Goal: Information Seeking & Learning: Learn about a topic

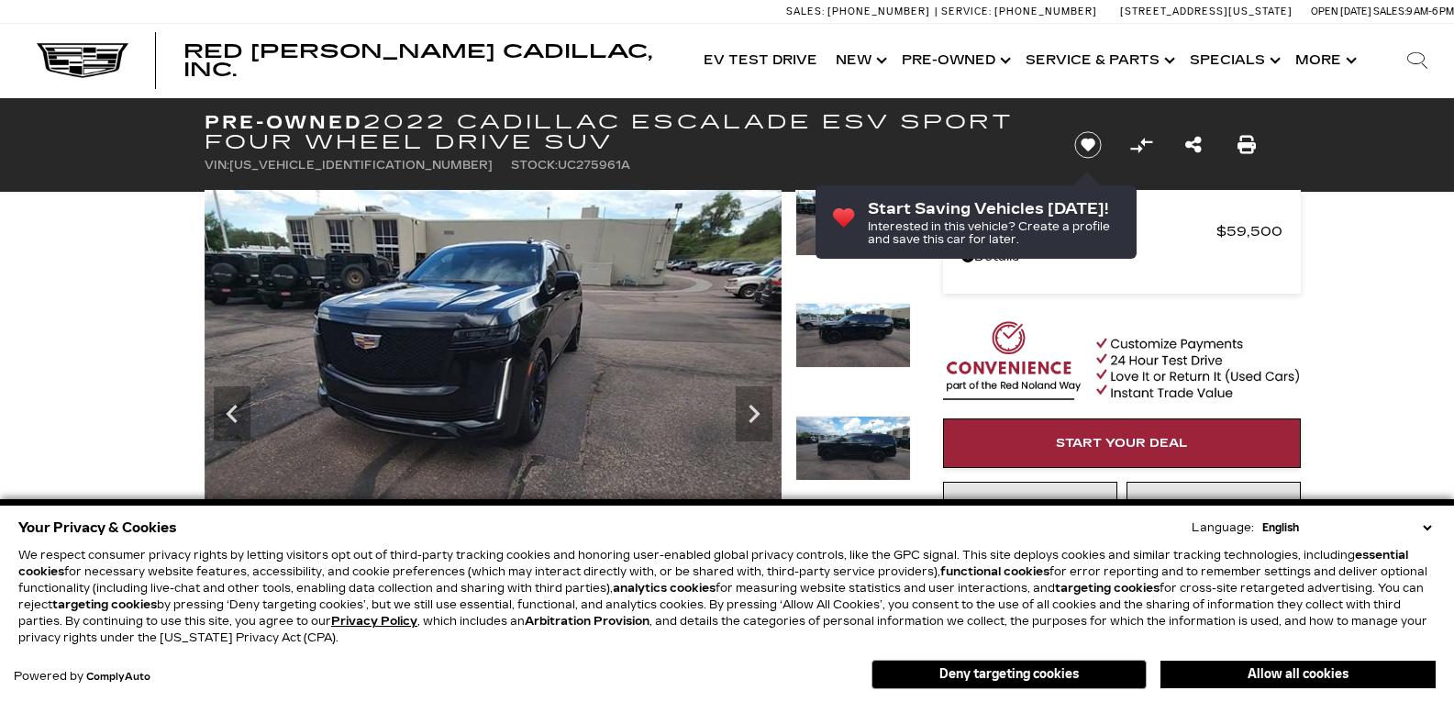
click at [607, 0] on div "Sales: [PHONE_NUMBER] Service: [PHONE_NUMBER] [STREET_ADDRESS][US_STATE] Open […" at bounding box center [727, 11] width 1454 height 23
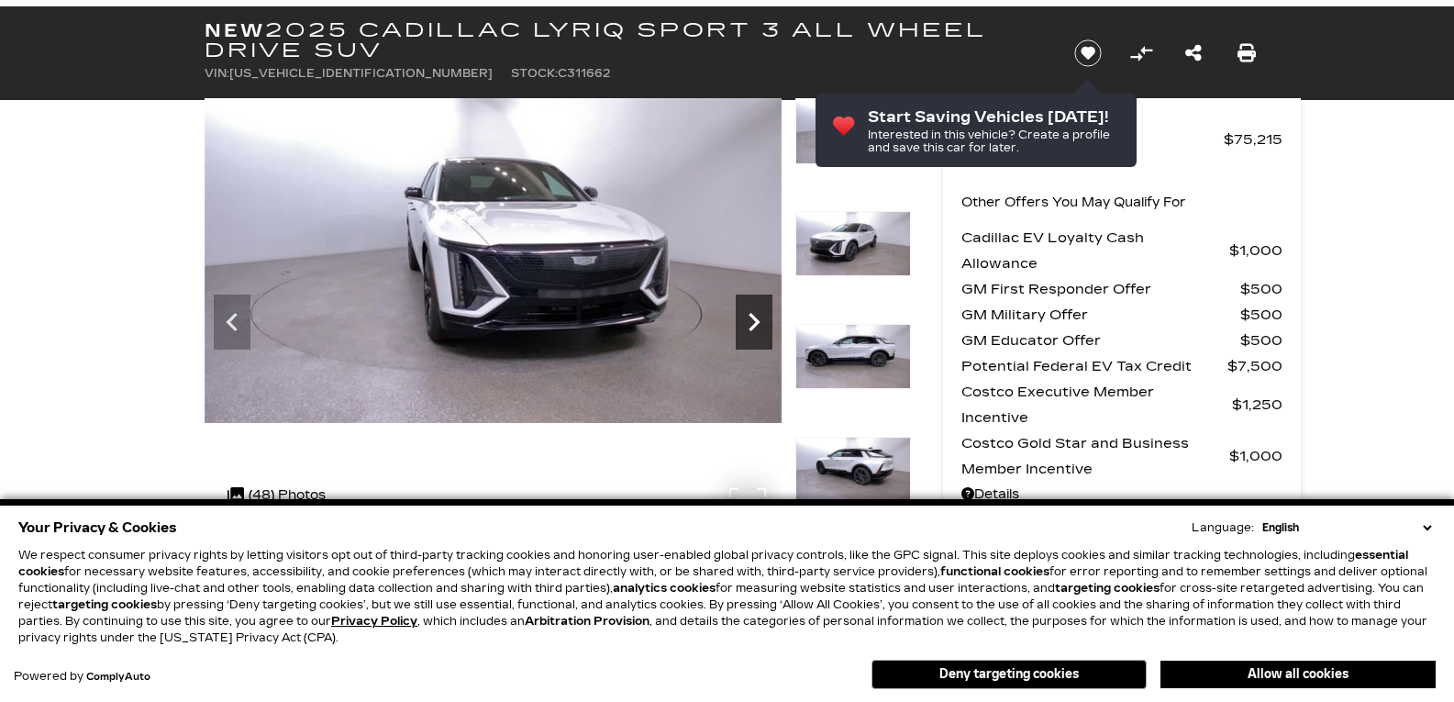
click at [761, 327] on icon "Next" at bounding box center [754, 322] width 37 height 37
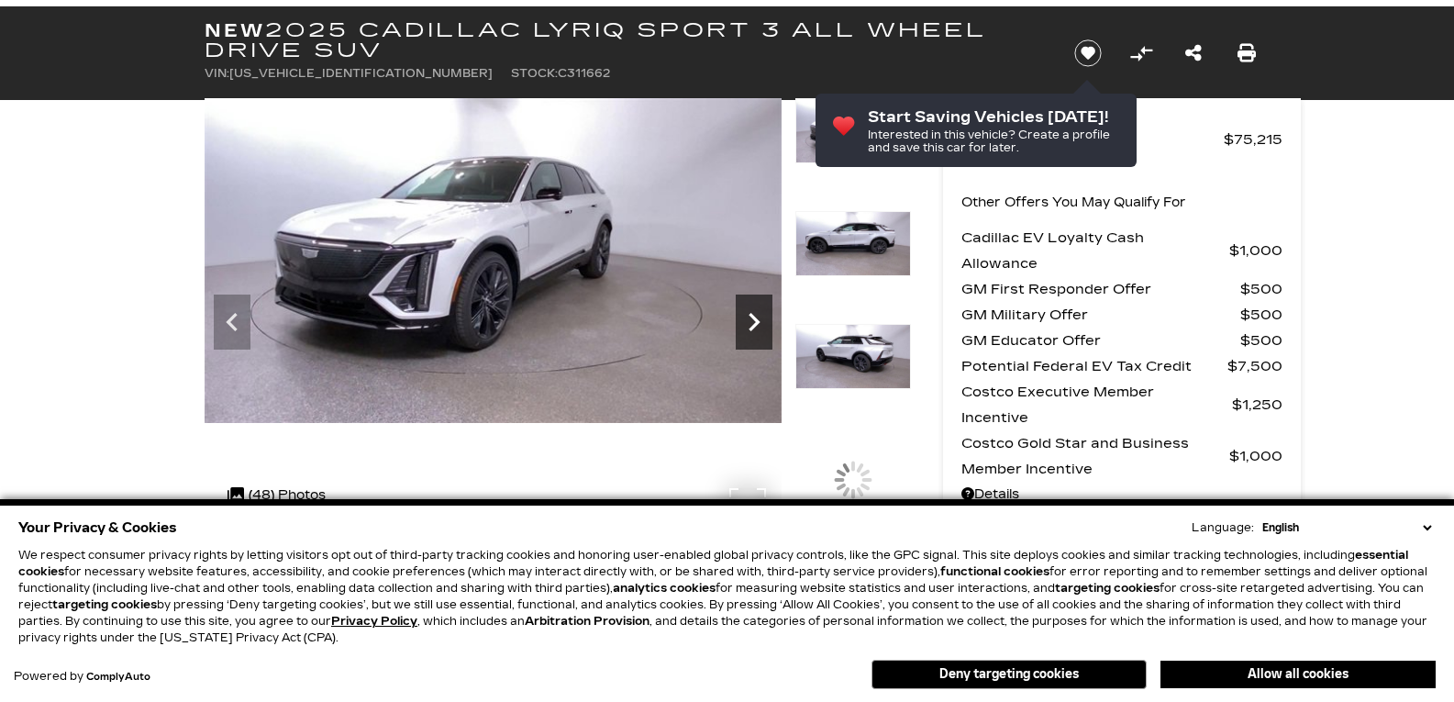
click at [761, 327] on icon "Next" at bounding box center [754, 322] width 37 height 37
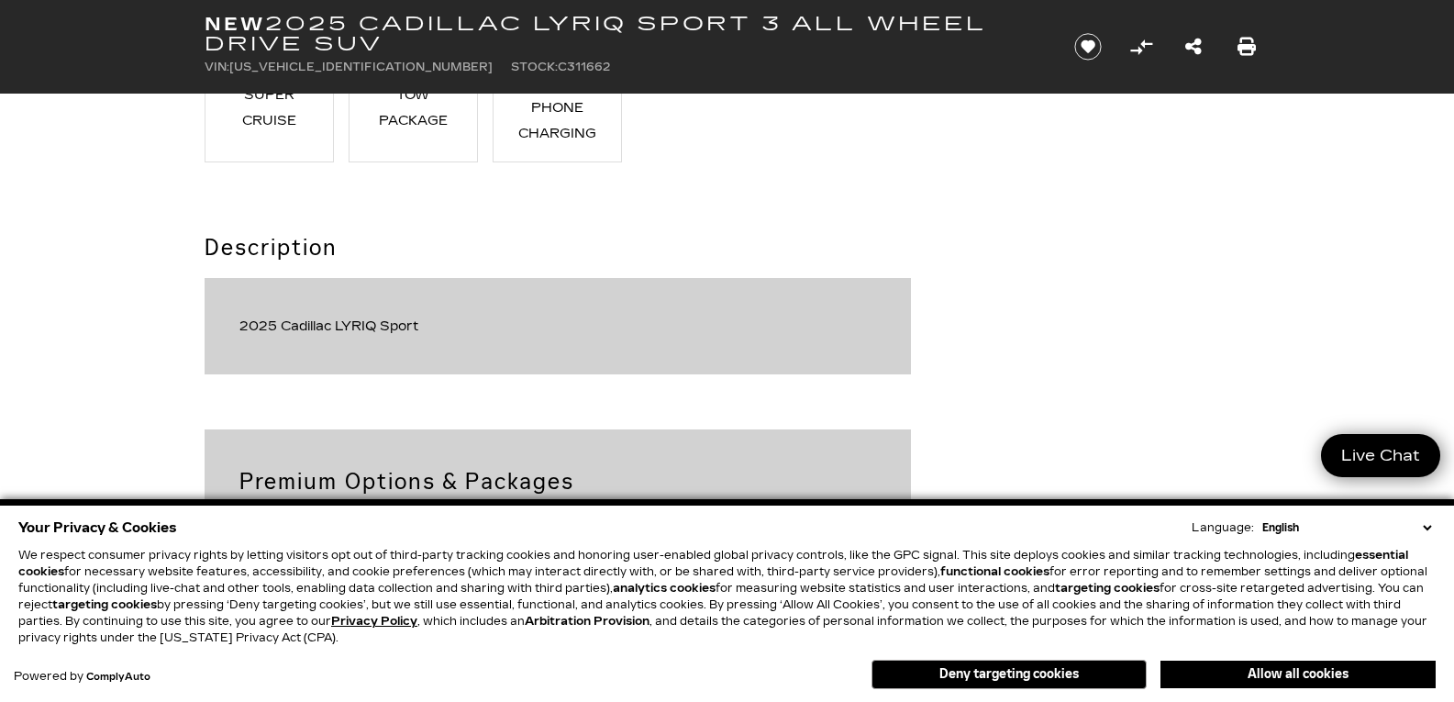
scroll to position [2752, 0]
